Goal: Use online tool/utility: Utilize a website feature to perform a specific function

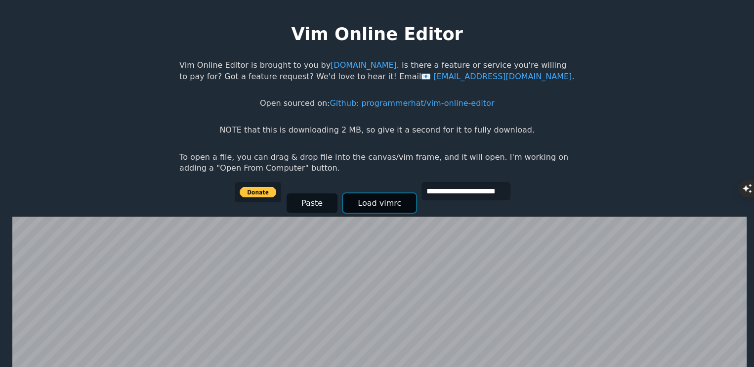
click at [370, 193] on button "Load vimrc" at bounding box center [379, 202] width 73 height 19
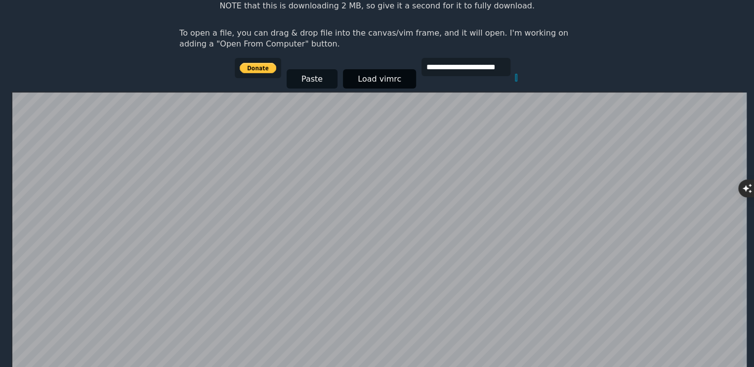
scroll to position [148, 0]
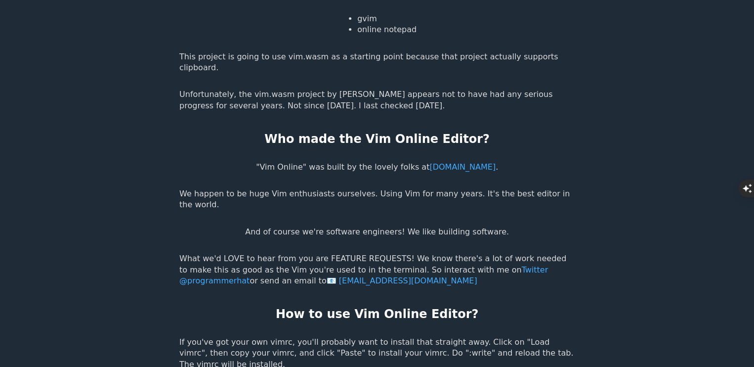
scroll to position [1880, 0]
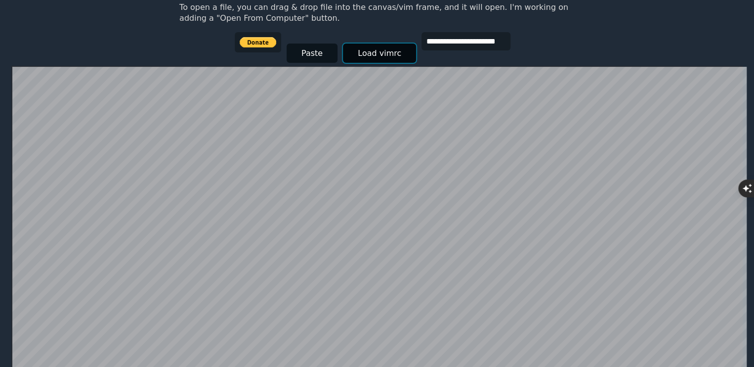
click at [360, 60] on button "Load vimrc" at bounding box center [379, 53] width 73 height 19
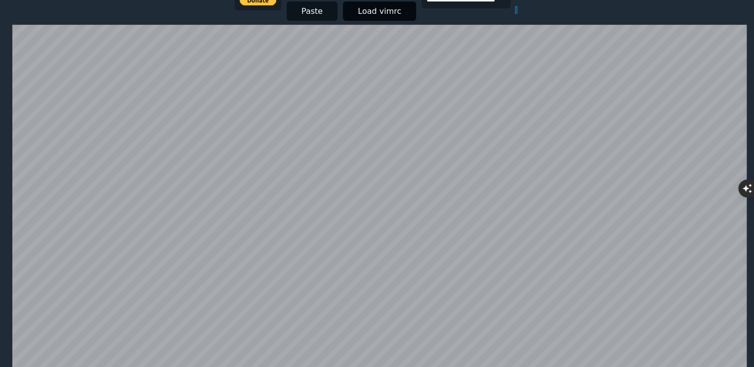
scroll to position [142, 0]
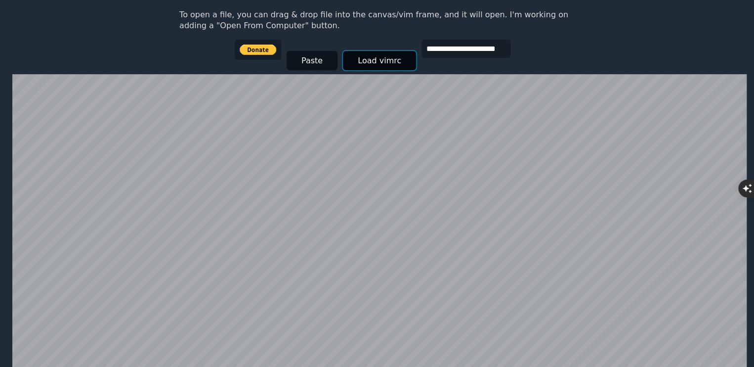
click at [393, 65] on button "Load vimrc" at bounding box center [379, 60] width 73 height 19
